Goal: Find specific page/section: Find specific page/section

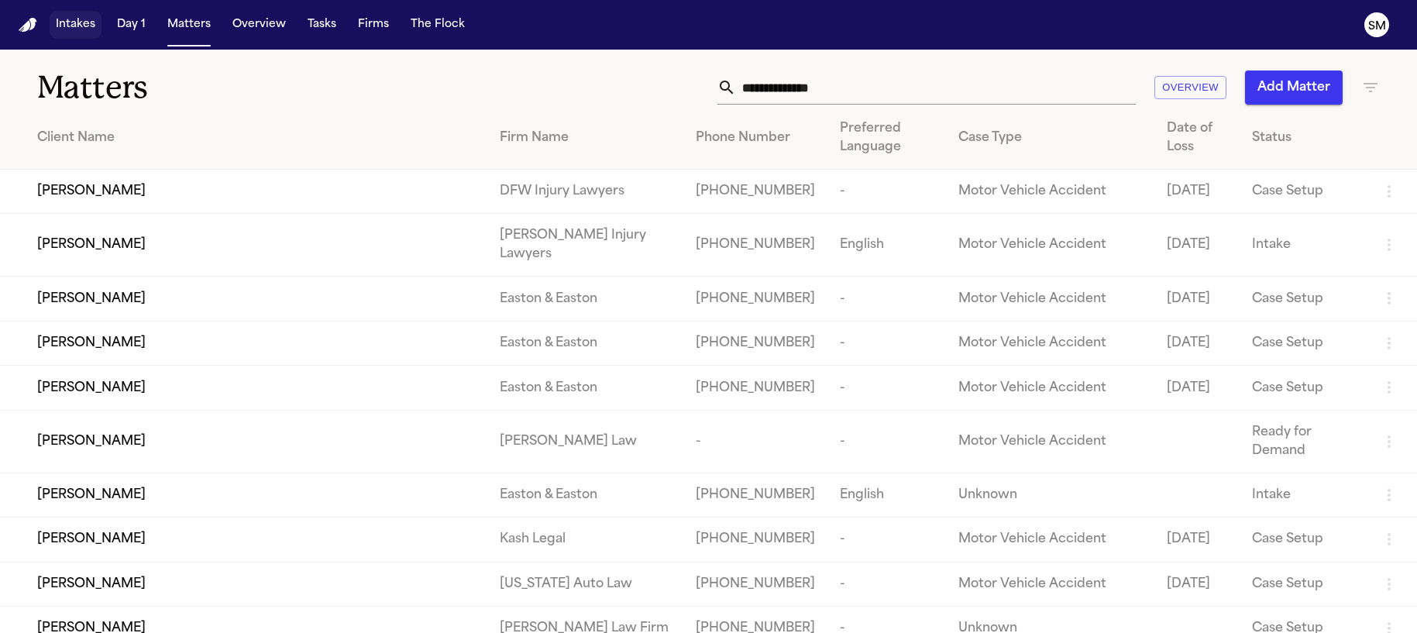
click at [79, 31] on button "Intakes" at bounding box center [76, 25] width 52 height 28
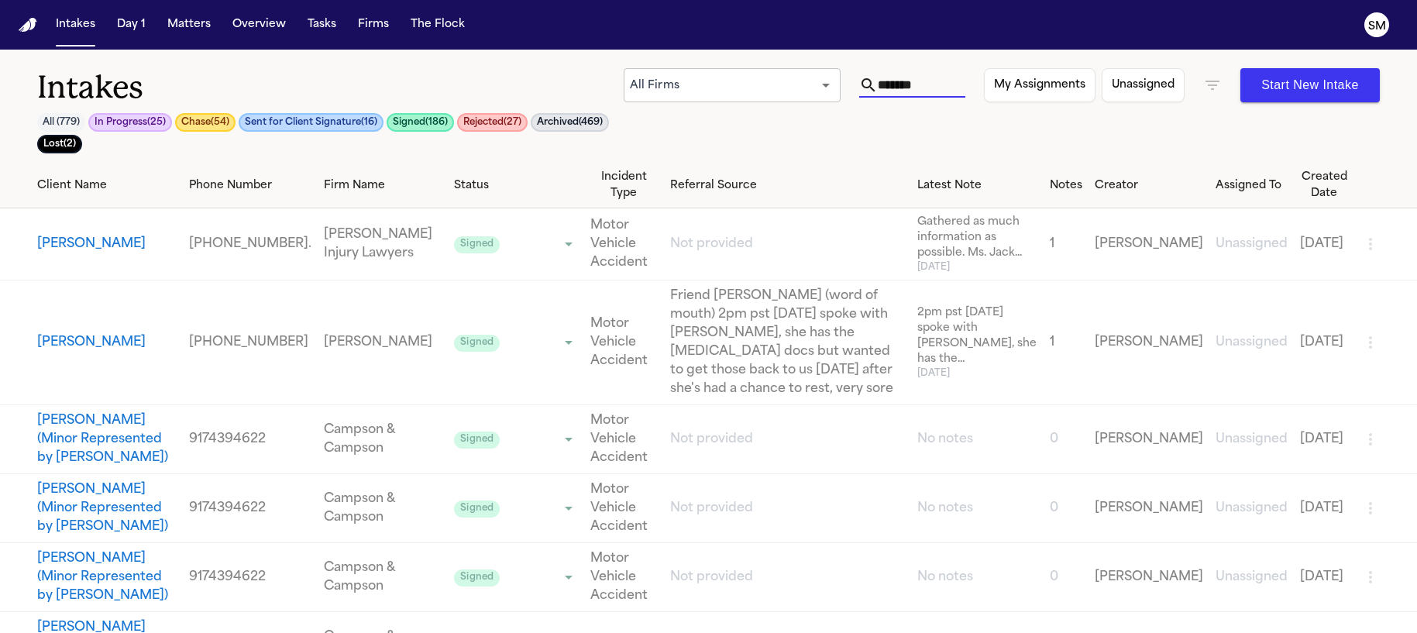
drag, startPoint x: 938, startPoint y: 81, endPoint x: 699, endPoint y: 66, distance: 239.0
click at [699, 66] on div "Intakes All ( 779 ) In Progress ( 25 ) Chase ( 54 ) Sent for Client Signature (…" at bounding box center [708, 106] width 1417 height 113
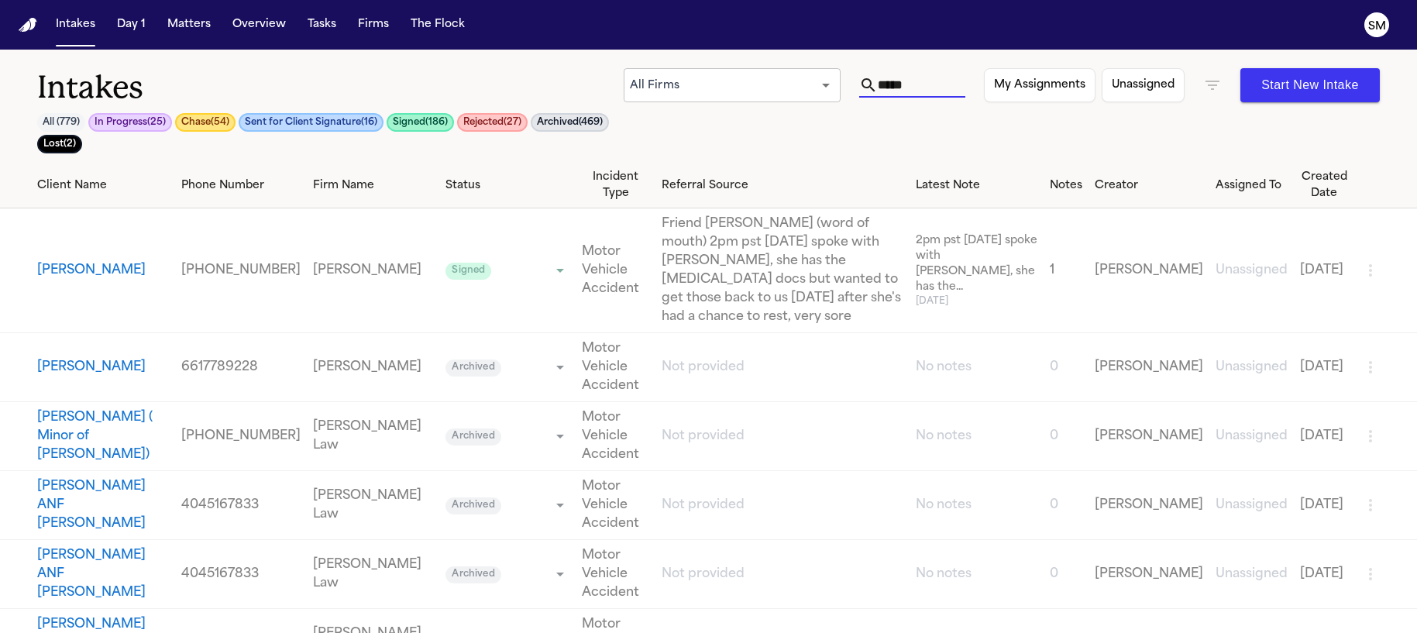
type input "*****"
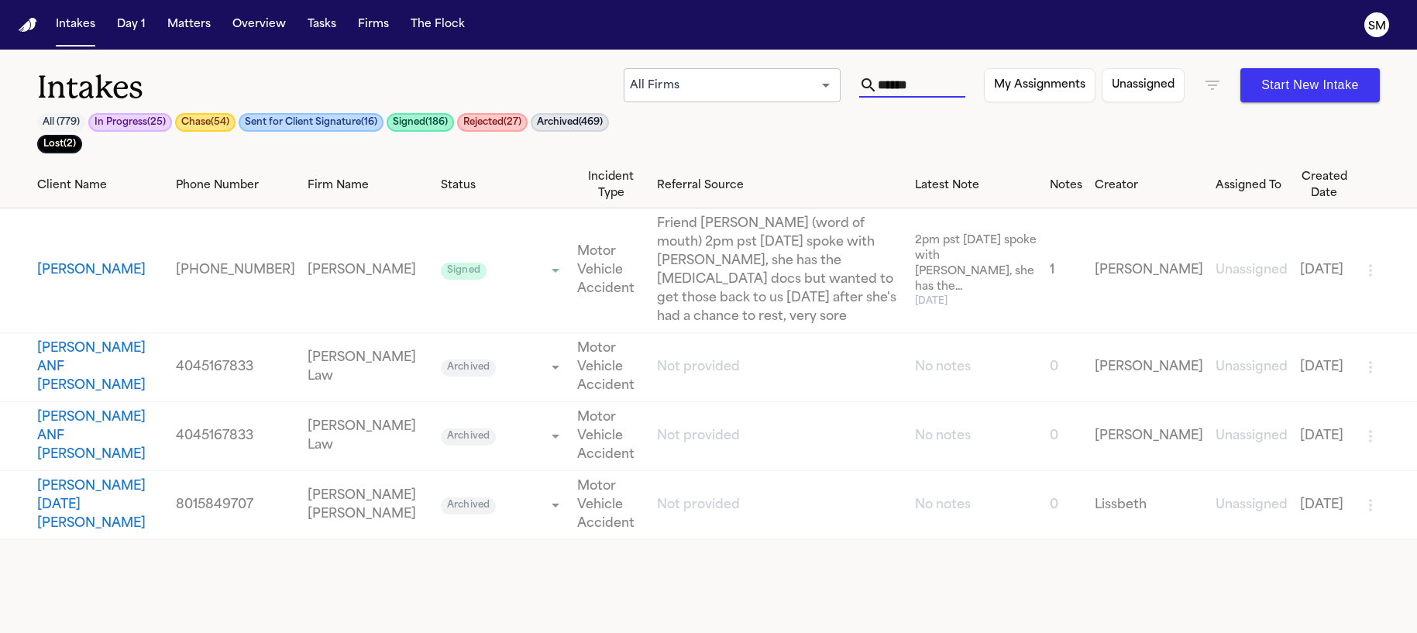
drag, startPoint x: 924, startPoint y: 84, endPoint x: 716, endPoint y: 65, distance: 208.5
click at [716, 65] on div "Intakes All ( 779 ) In Progress ( 25 ) Chase ( 54 ) Sent for Client Signature (…" at bounding box center [708, 106] width 1417 height 113
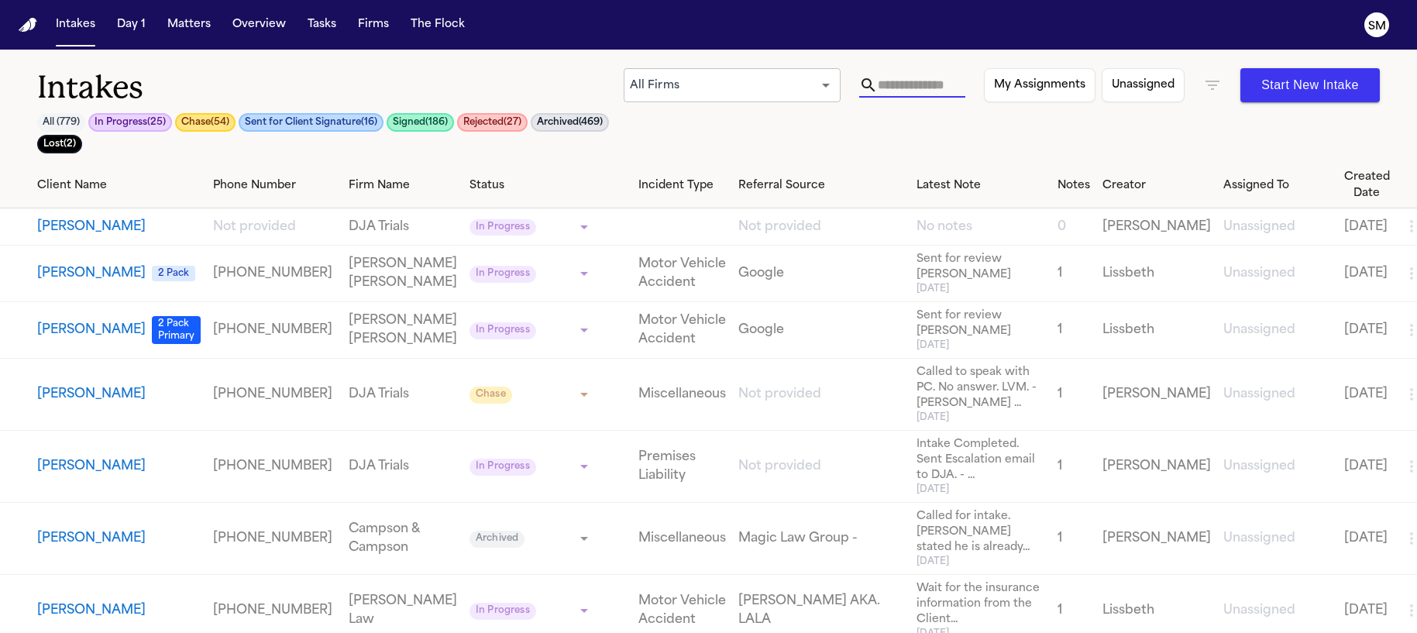
click at [1218, 81] on icon "button" at bounding box center [1212, 85] width 14 height 9
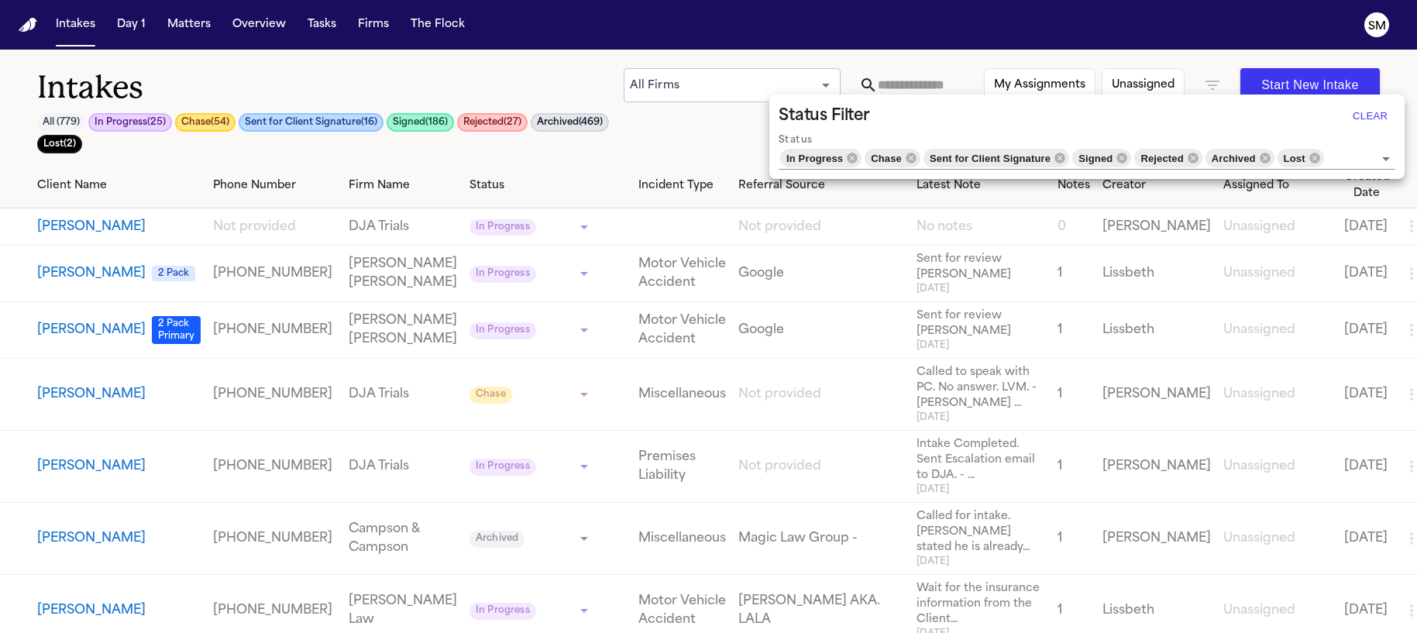
click at [896, 77] on div at bounding box center [708, 316] width 1417 height 633
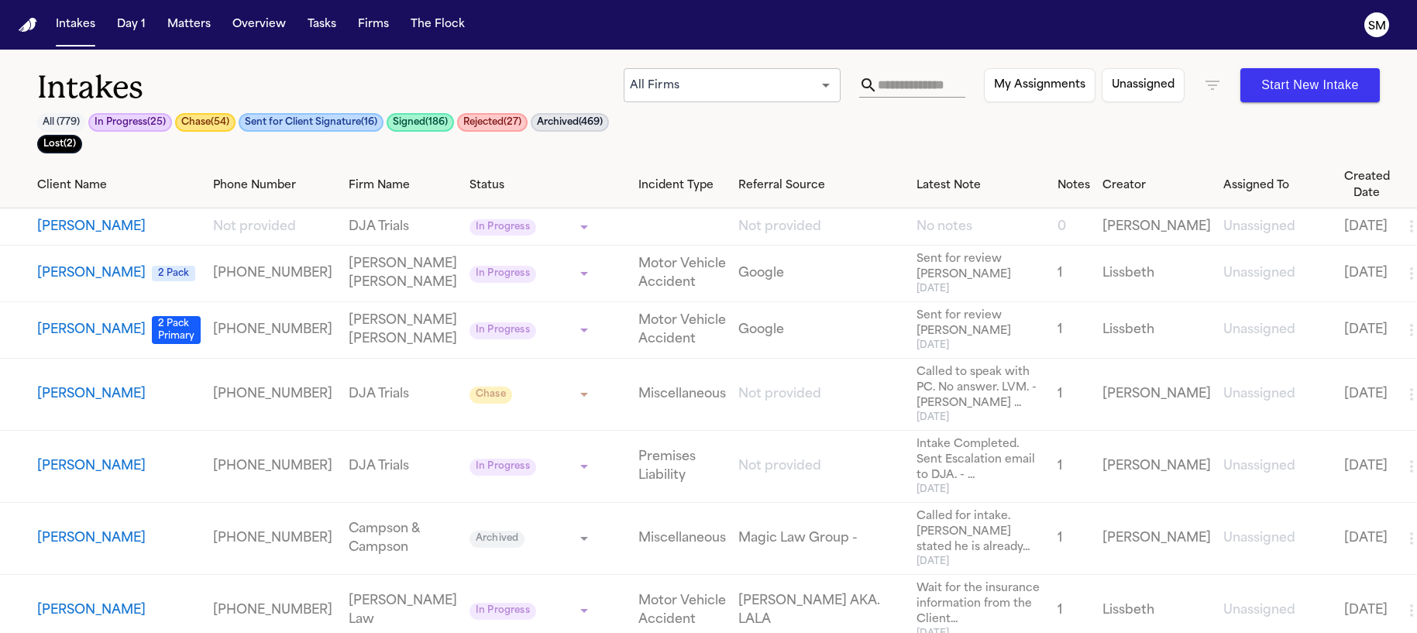
click at [913, 83] on input "text" at bounding box center [922, 85] width 88 height 25
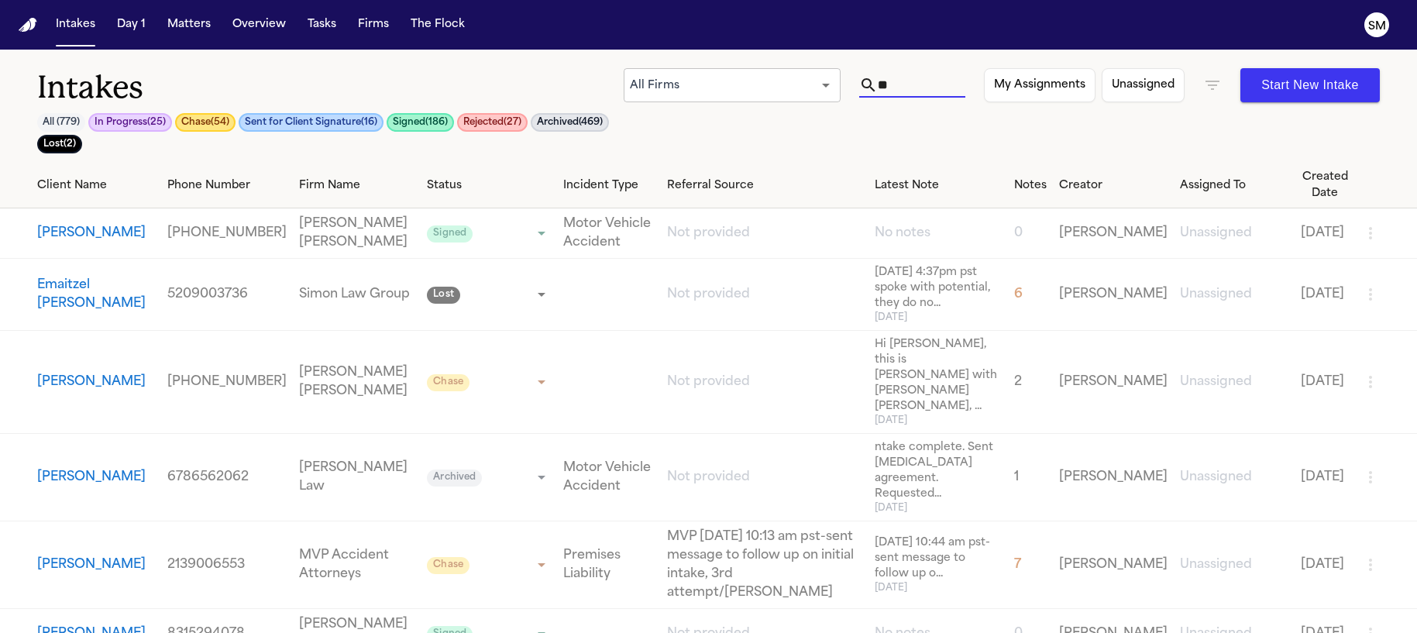
type input "*"
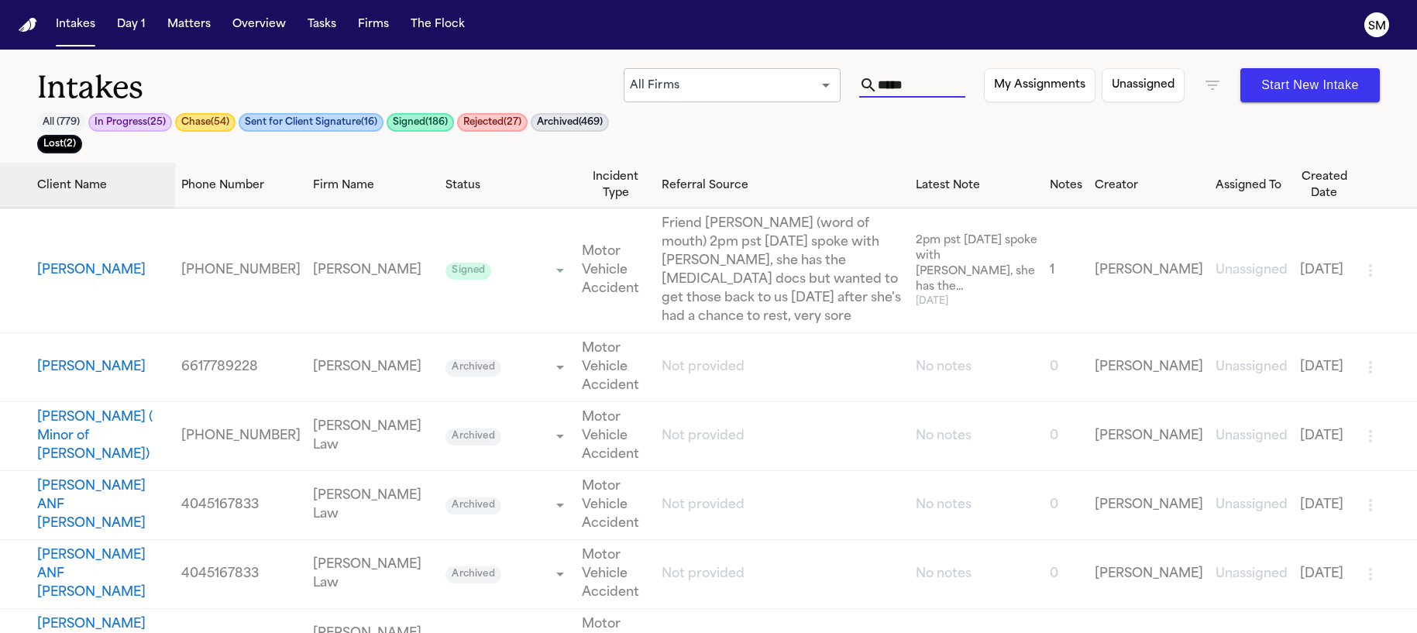
type input "*****"
